Goal: Transaction & Acquisition: Purchase product/service

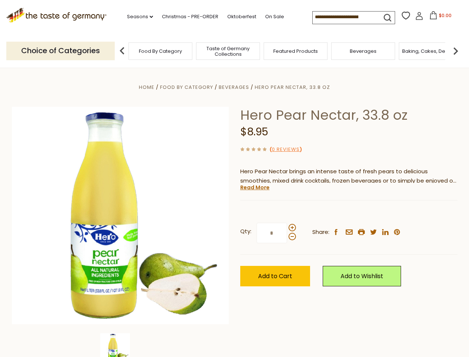
click at [235, 178] on div "Home Food By Category [GEOGRAPHIC_DATA] Hero Pear Nectar, 33.8 oz Hero Pear Nec…" at bounding box center [234, 226] width 457 height 286
click at [137, 17] on link "Seasons dropdown_arrow" at bounding box center [140, 17] width 26 height 8
click at [345, 17] on input at bounding box center [344, 17] width 63 height 10
click at [439, 17] on span "$0.00" at bounding box center [445, 15] width 13 height 6
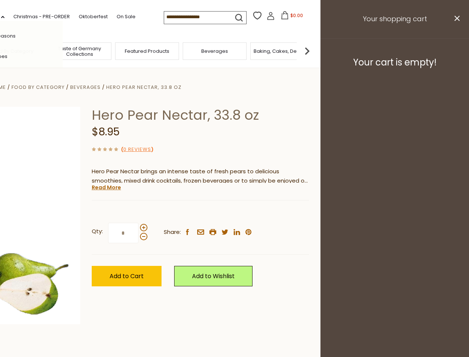
click at [63, 51] on div "All Seasons Recipes Game Day [DATE] [DATE] [DATE][PERSON_NAME] [DATE] Springfes…" at bounding box center [20, 178] width 84 height 315
click at [456, 51] on footer "Your cart is empty!" at bounding box center [395, 62] width 149 height 48
click at [235, 212] on div "Qty: * Share: facebook email printer twitter linkedin pinterest" at bounding box center [200, 232] width 217 height 43
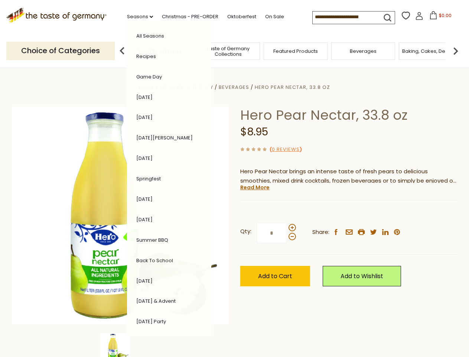
click at [120, 345] on div "Home Food By Category [GEOGRAPHIC_DATA] Hero Pear Nectar, 33.8 oz Hero Pear Nec…" at bounding box center [234, 226] width 457 height 286
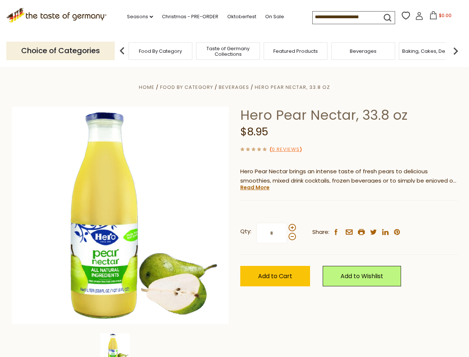
click at [120, 345] on img at bounding box center [115, 348] width 30 height 30
click at [255, 187] on link "Read More" at bounding box center [254, 187] width 29 height 7
